Goal: Transaction & Acquisition: Book appointment/travel/reservation

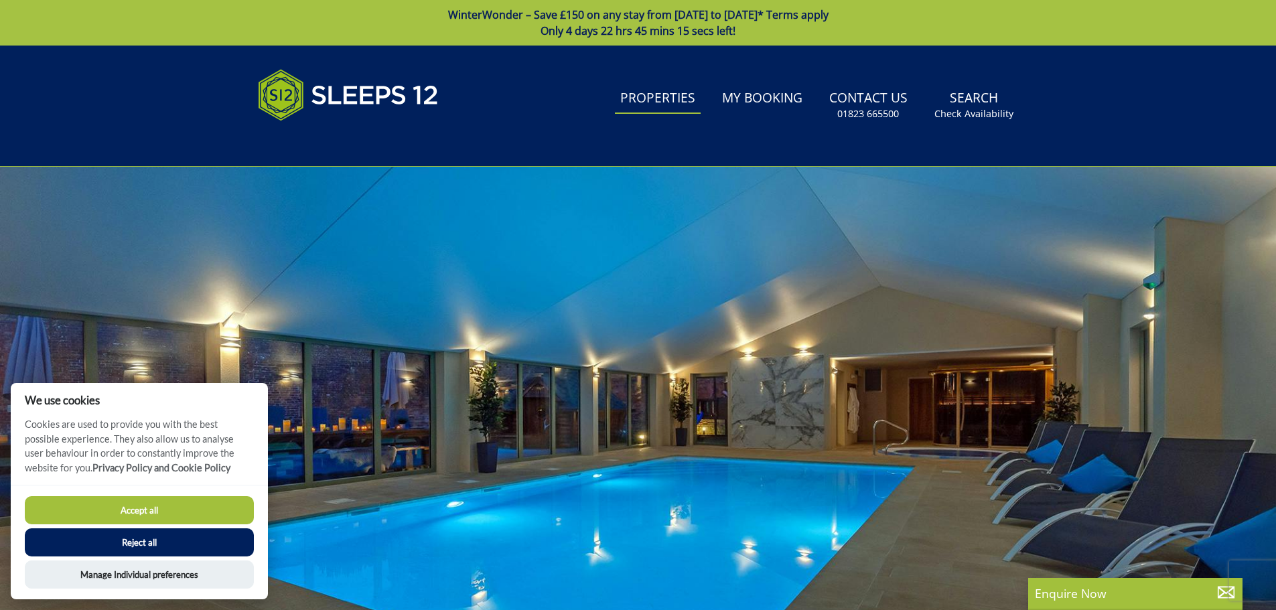
click at [671, 102] on link "Properties" at bounding box center [658, 99] width 86 height 30
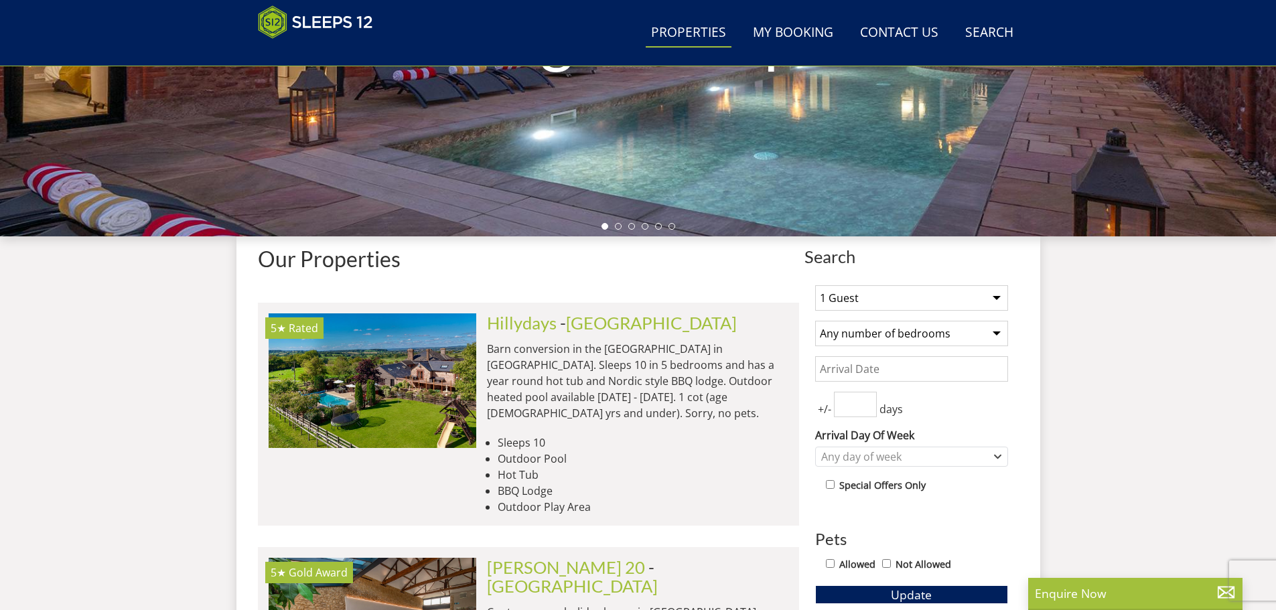
scroll to position [366, 0]
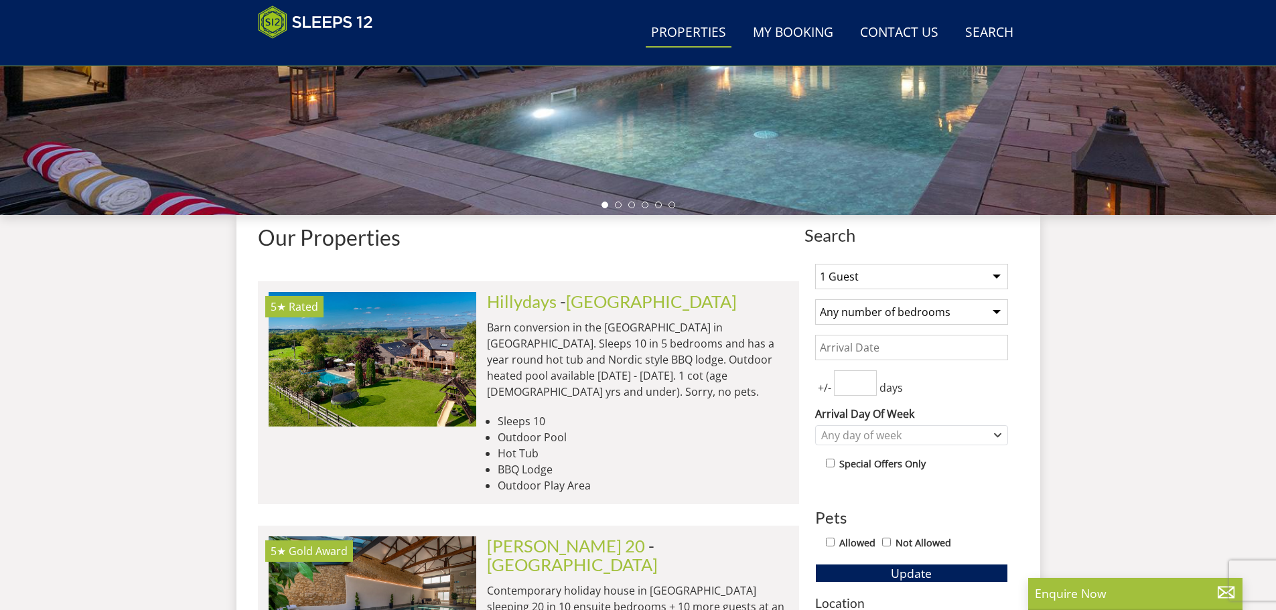
click at [997, 277] on select "1 Guest 2 Guests 3 Guests 4 Guests 5 Guests 6 Guests 7 Guests 8 Guests 9 Guests…" at bounding box center [911, 276] width 193 height 25
select select "12"
click at [815, 264] on select "1 Guest 2 Guests 3 Guests 4 Guests 5 Guests 6 Guests 7 Guests 8 Guests 9 Guests…" at bounding box center [911, 276] width 193 height 25
click at [994, 309] on select "Any number of bedrooms 4 Bedrooms 5 Bedrooms 6 Bedrooms 7 Bedrooms 8 Bedrooms 9…" at bounding box center [911, 311] width 193 height 25
select select "6"
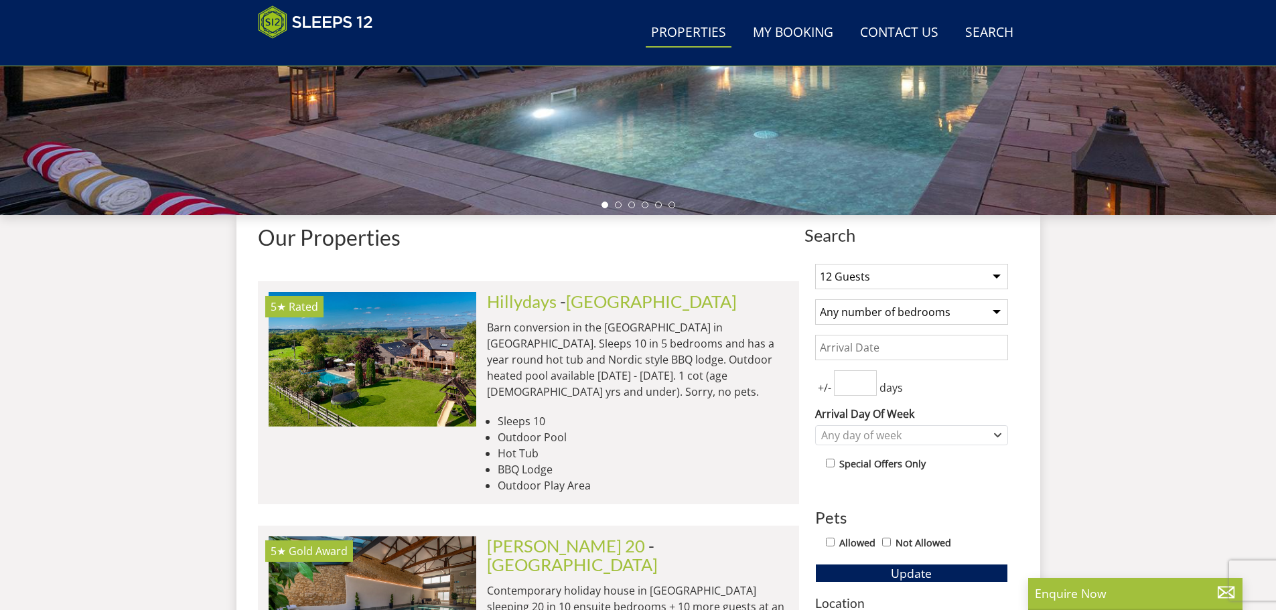
click at [815, 299] on select "Any number of bedrooms 4 Bedrooms 5 Bedrooms 6 Bedrooms 7 Bedrooms 8 Bedrooms 9…" at bounding box center [911, 311] width 193 height 25
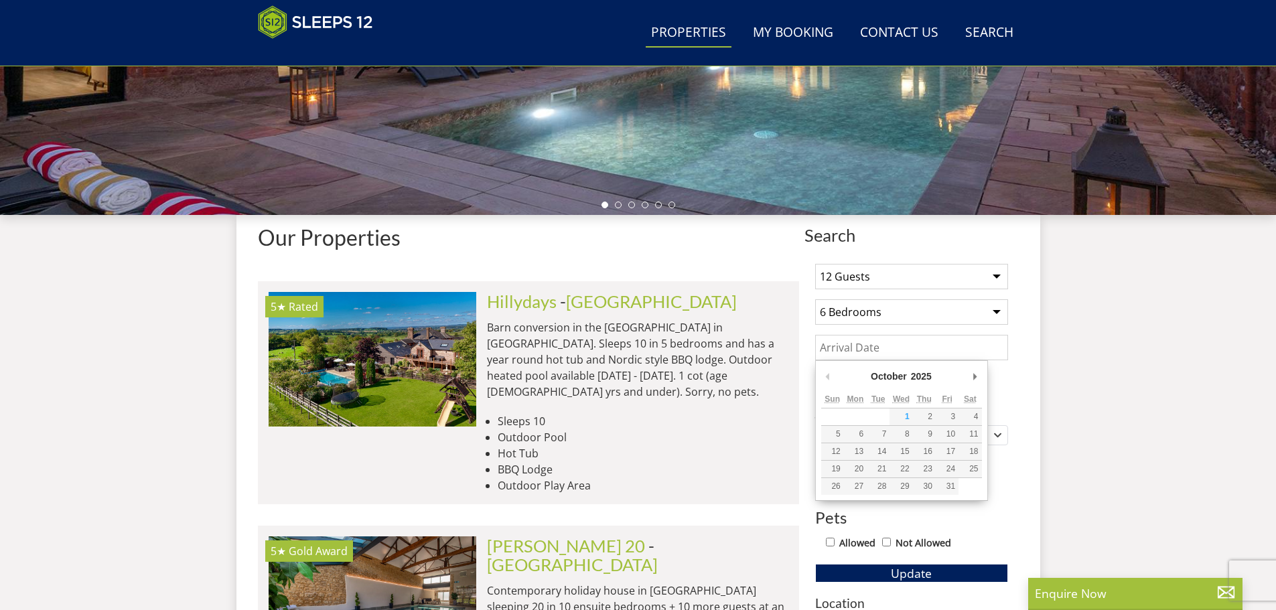
click at [871, 352] on input "Date" at bounding box center [911, 347] width 193 height 25
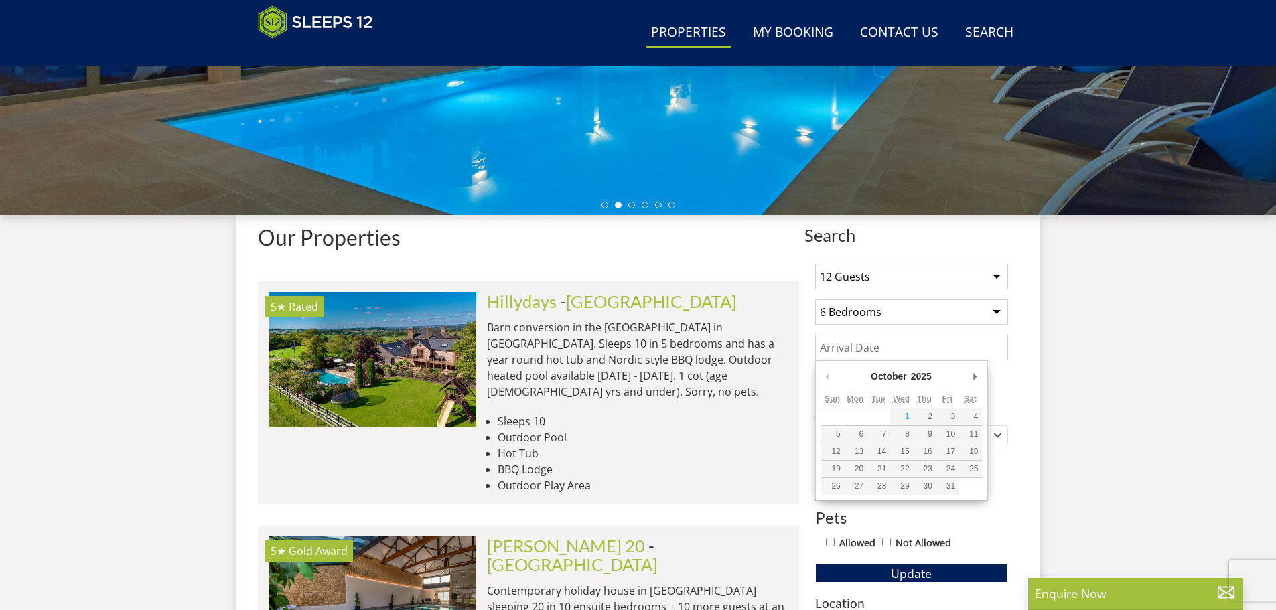
click at [965, 378] on div "October January February March April May June July August September October Nov…" at bounding box center [901, 378] width 161 height 25
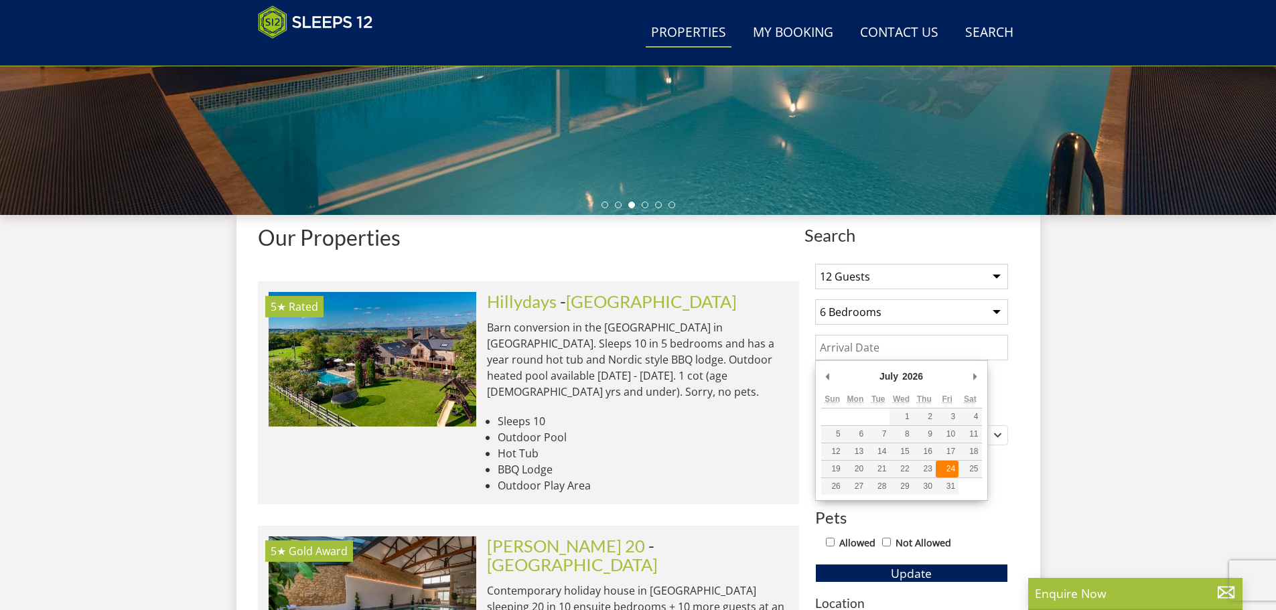
type input "[DATE]"
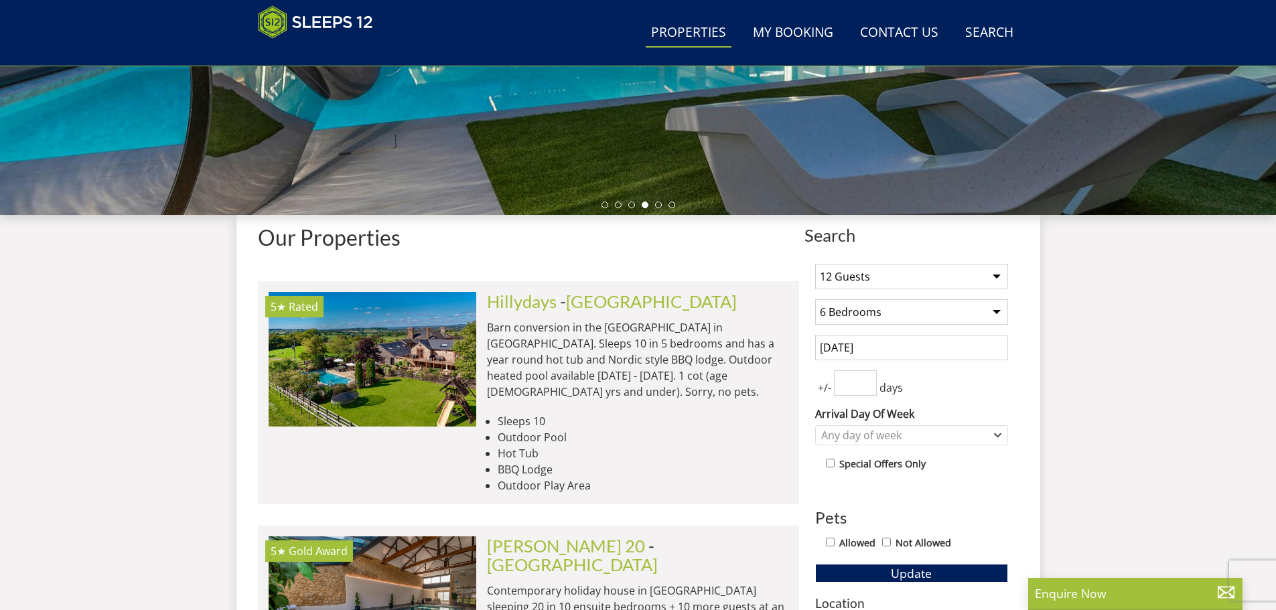
click at [851, 383] on input "number" at bounding box center [855, 382] width 43 height 25
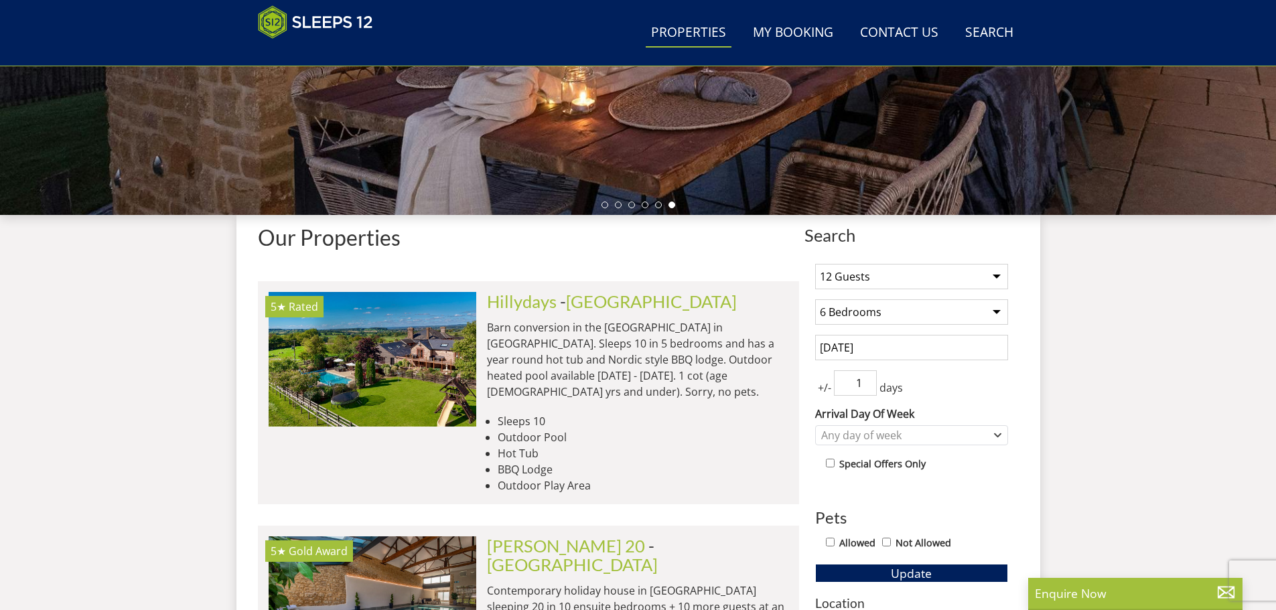
click at [865, 378] on input "1" at bounding box center [855, 382] width 43 height 25
click at [865, 378] on input "2" at bounding box center [855, 382] width 43 height 25
click at [865, 378] on input "3" at bounding box center [855, 382] width 43 height 25
type input "4"
click at [865, 378] on input "4" at bounding box center [855, 382] width 43 height 25
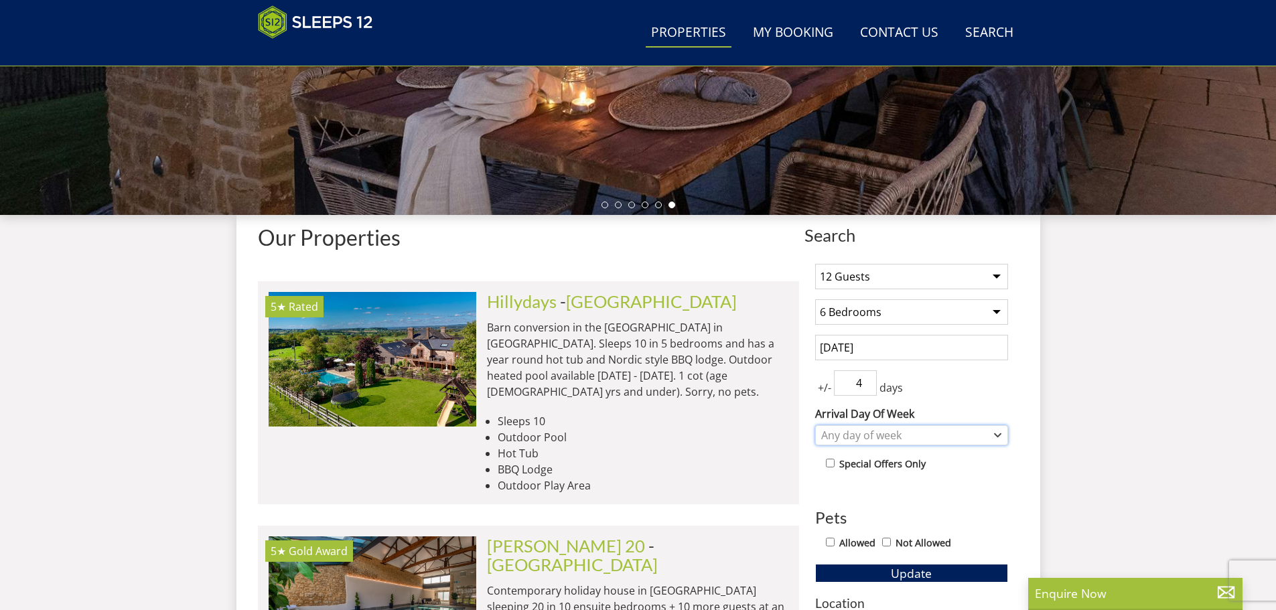
click at [894, 437] on div "Any day of week" at bounding box center [904, 435] width 173 height 15
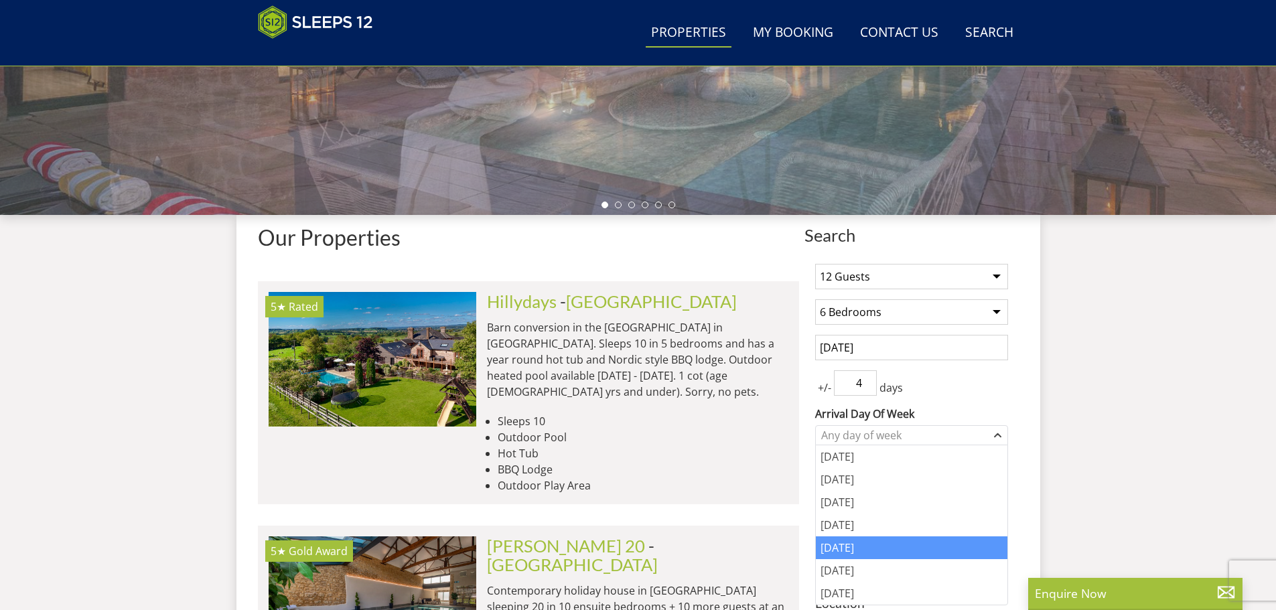
click at [859, 553] on div "[DATE]" at bounding box center [912, 548] width 192 height 23
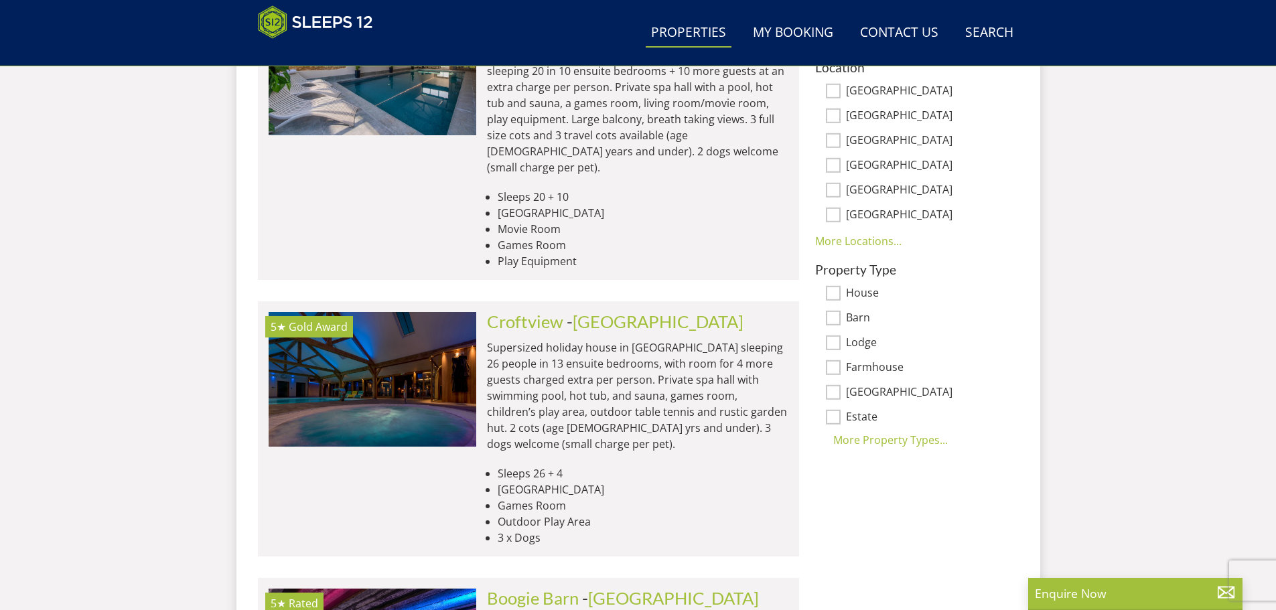
scroll to position [969, 0]
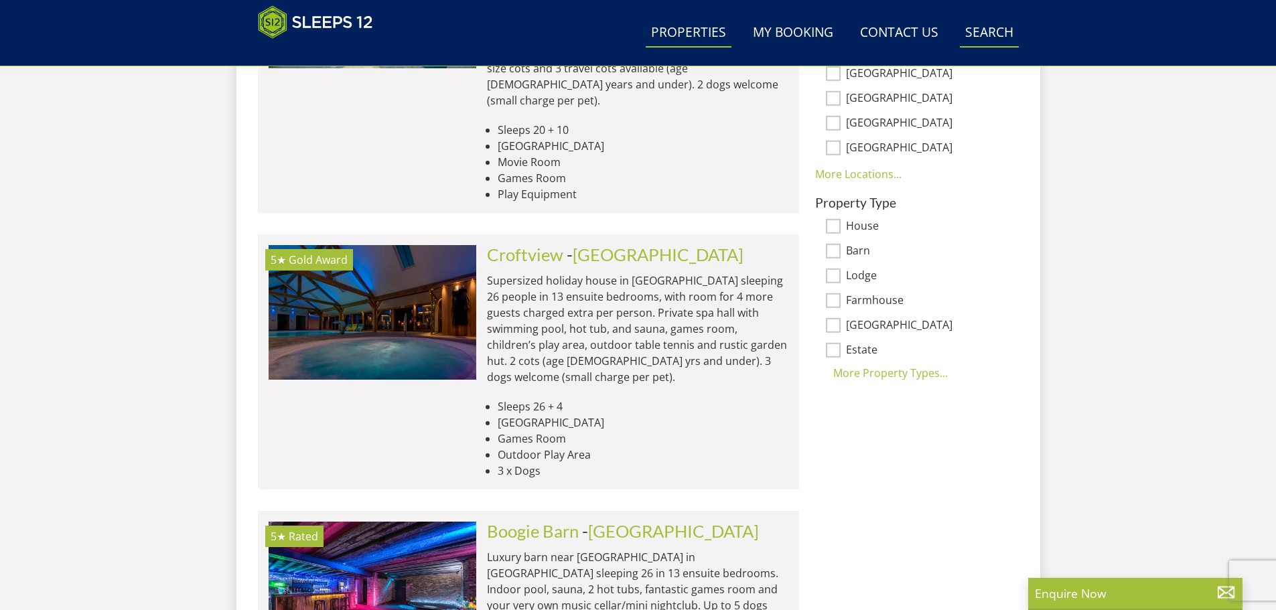
click at [995, 26] on link "Search Check Availability" at bounding box center [989, 33] width 59 height 30
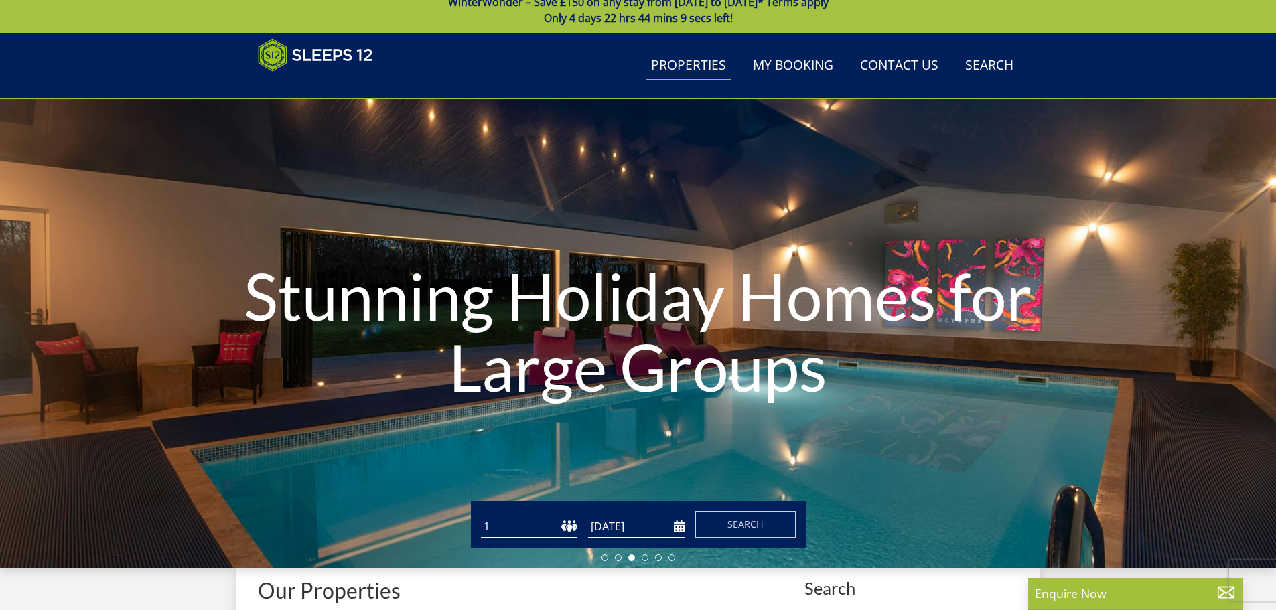
scroll to position [150, 0]
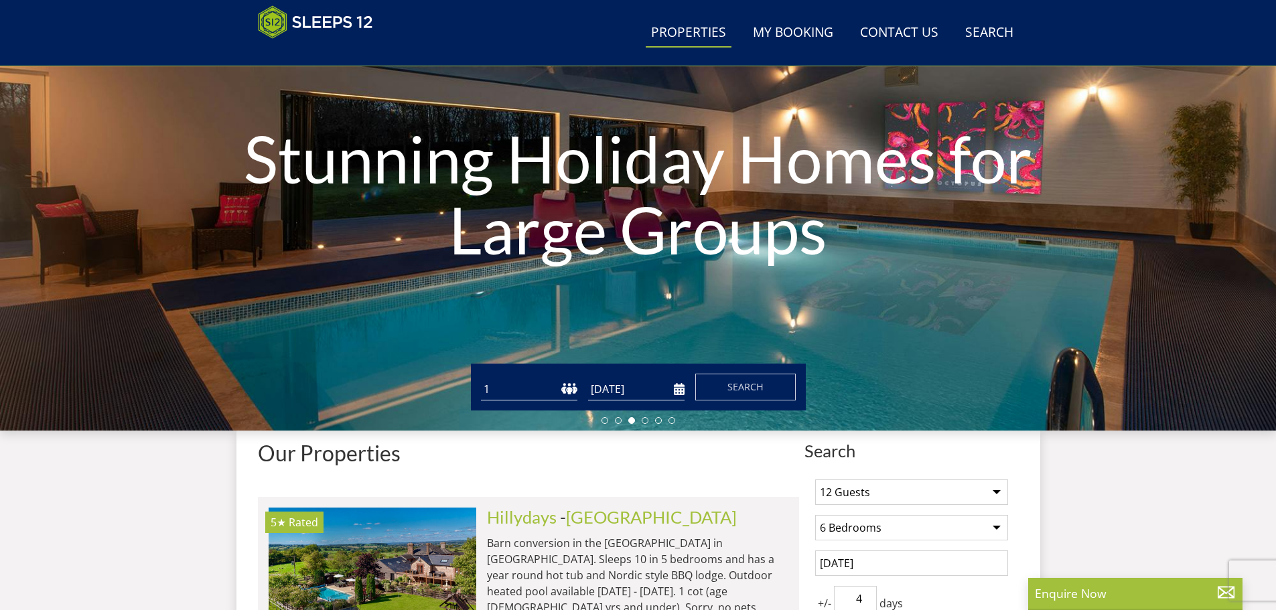
click at [572, 393] on select "1 2 3 4 5 6 7 8 9 10 11 12 13 14 15 16 17 18 19 20 21 22 23 24 25 26 27 28 29 3…" at bounding box center [529, 389] width 96 height 22
select select "12"
click at [481, 378] on select "1 2 3 4 5 6 7 8 9 10 11 12 13 14 15 16 17 18 19 20 21 22 23 24 25 26 27 28 29 3…" at bounding box center [529, 389] width 96 height 22
click at [679, 391] on input "[DATE]" at bounding box center [636, 389] width 96 height 22
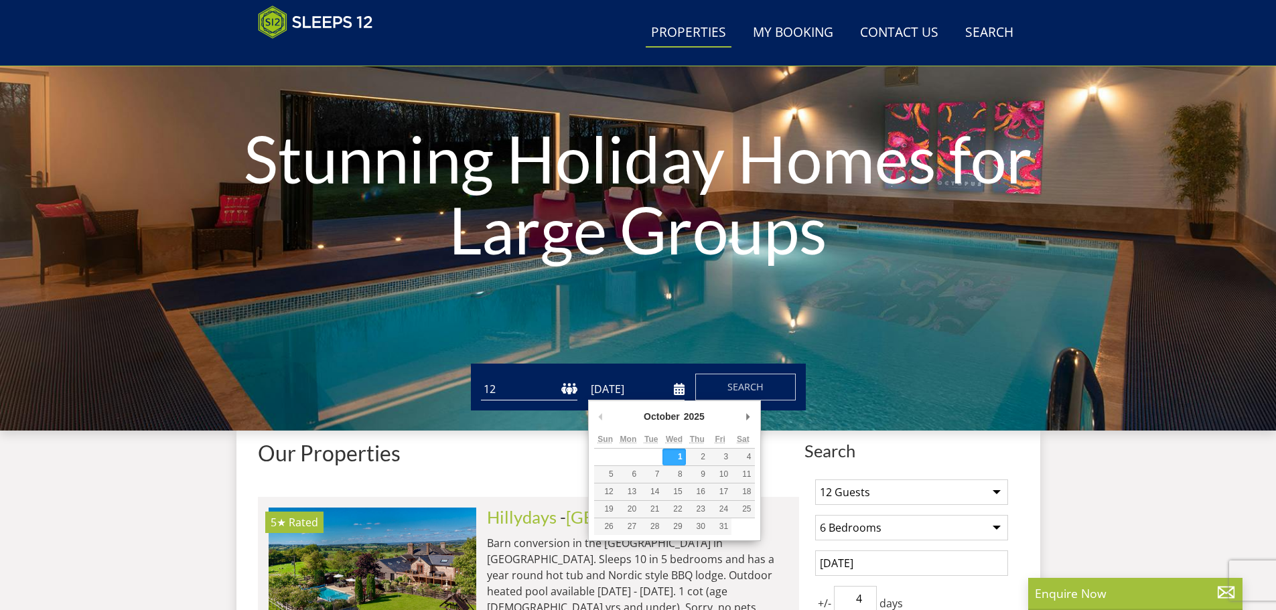
click at [740, 421] on div "October January February March April May June July August September October Nov…" at bounding box center [674, 419] width 161 height 25
click at [738, 421] on div "October January February March April May June July August September October Nov…" at bounding box center [674, 419] width 161 height 25
click at [737, 421] on div "October January February March April May June July August September October Nov…" at bounding box center [674, 419] width 161 height 25
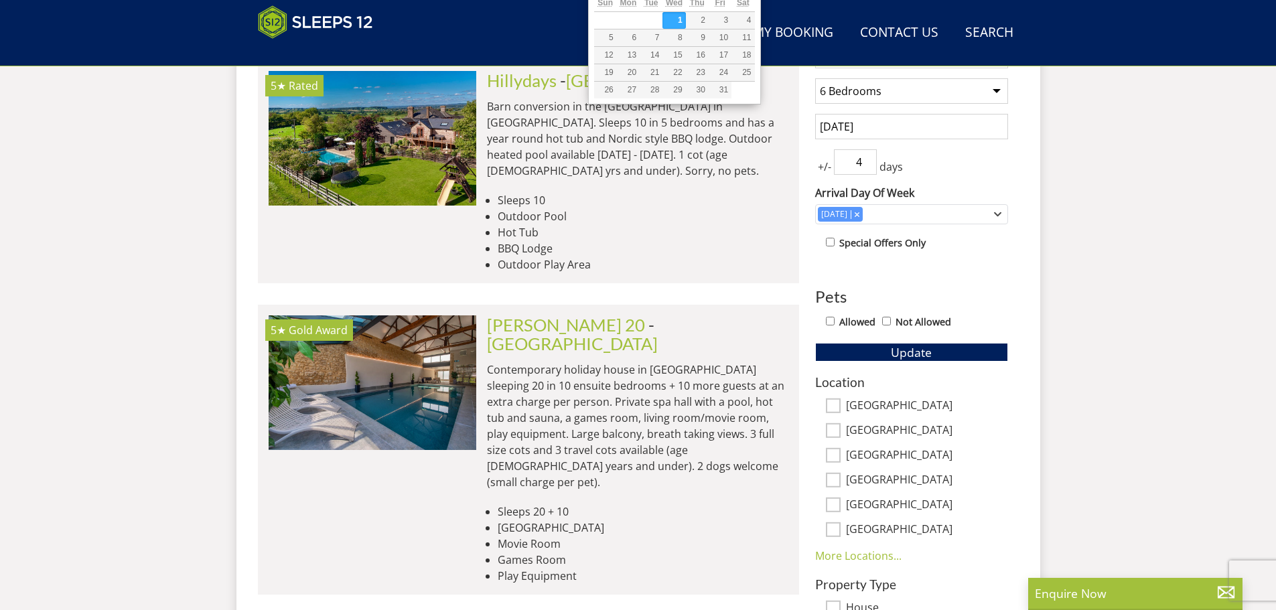
scroll to position [619, 0]
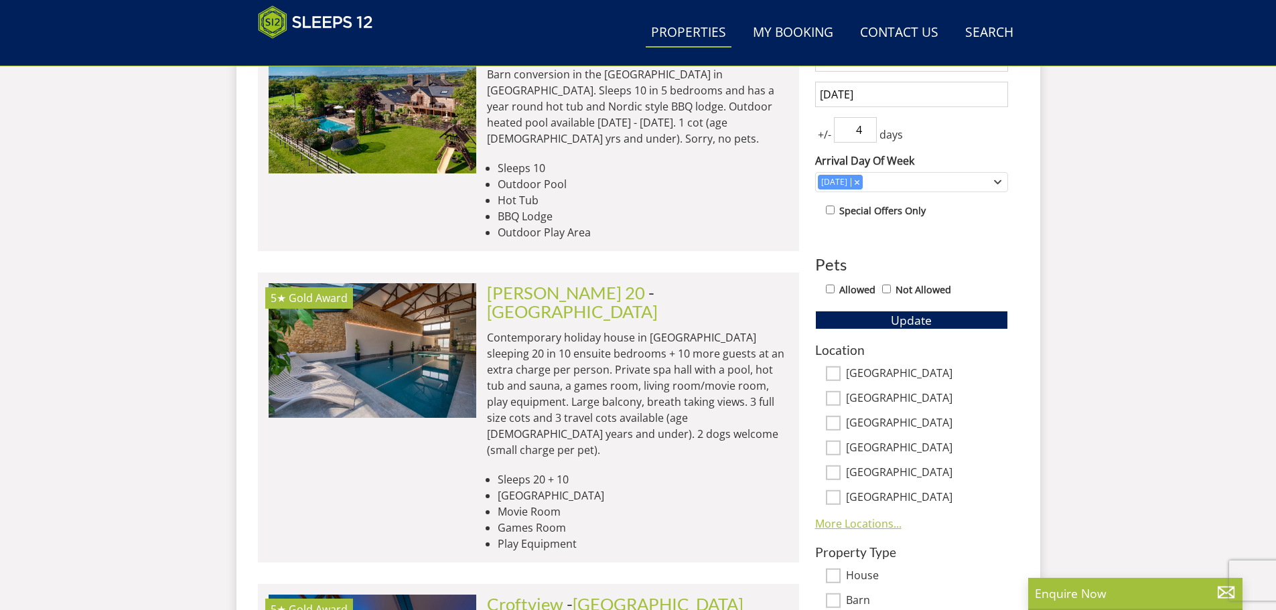
click at [868, 519] on link "More Locations..." at bounding box center [858, 523] width 86 height 15
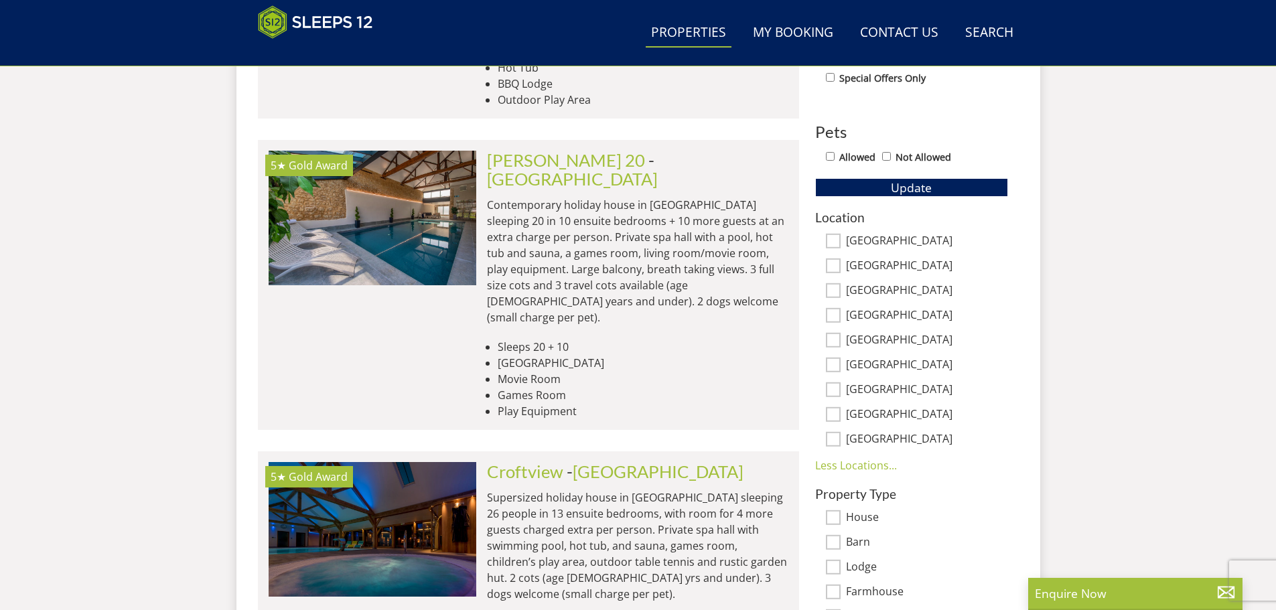
scroll to position [753, 0]
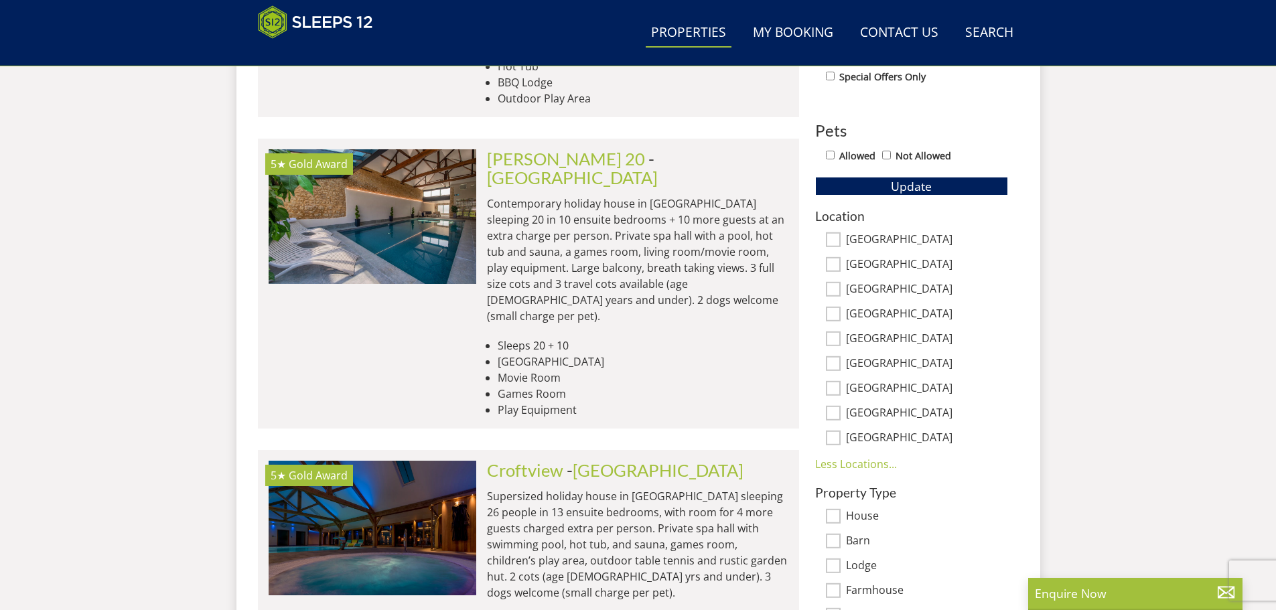
click at [837, 439] on input "[GEOGRAPHIC_DATA]" at bounding box center [833, 438] width 15 height 15
checkbox input "true"
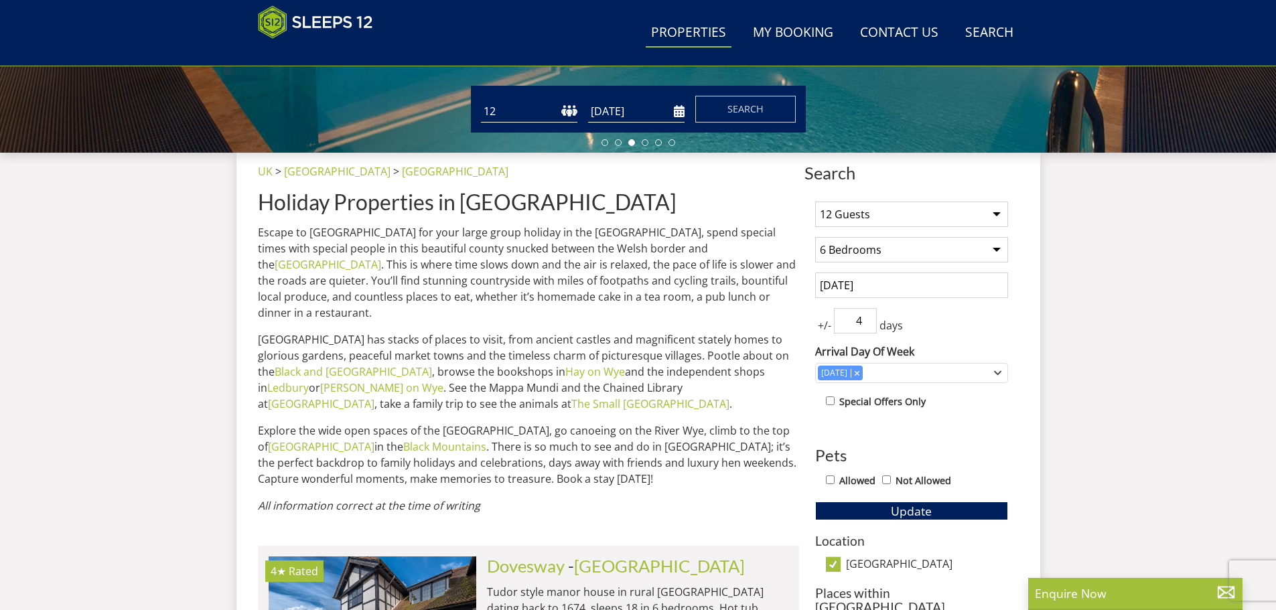
scroll to position [418, 0]
